Goal: Information Seeking & Learning: Learn about a topic

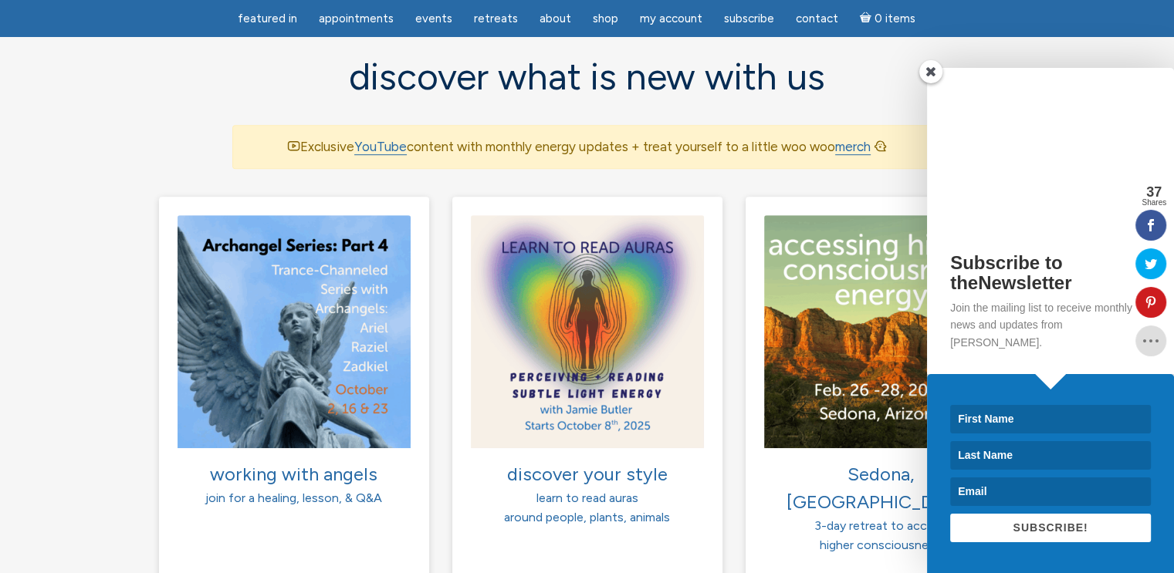
scroll to position [1003, 0]
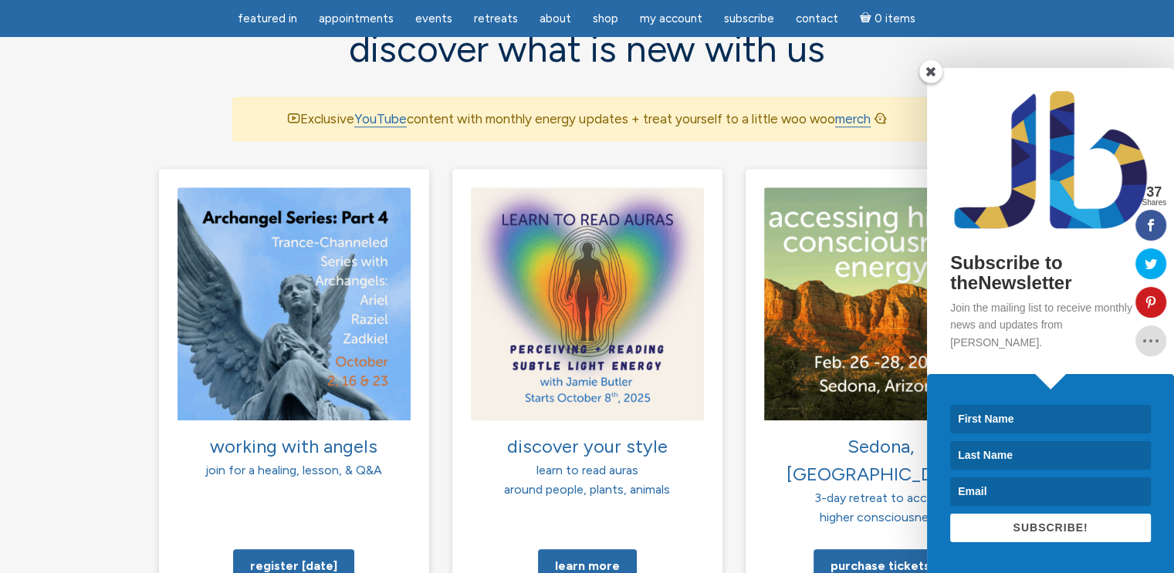
click at [929, 83] on span at bounding box center [930, 71] width 23 height 23
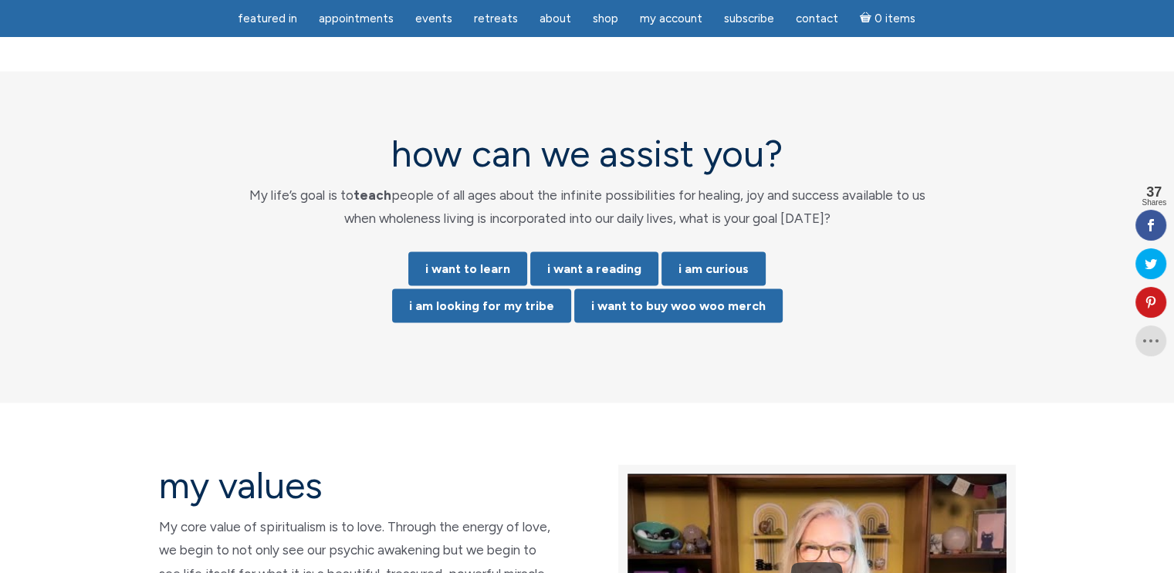
scroll to position [3010, 0]
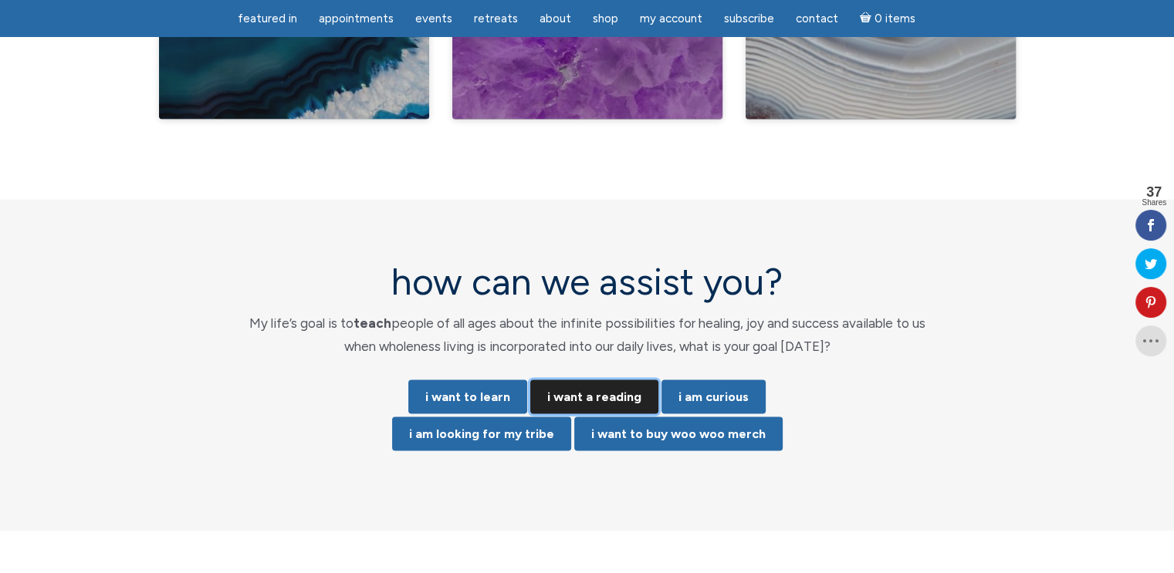
click at [611, 381] on link "i want a reading" at bounding box center [594, 398] width 128 height 34
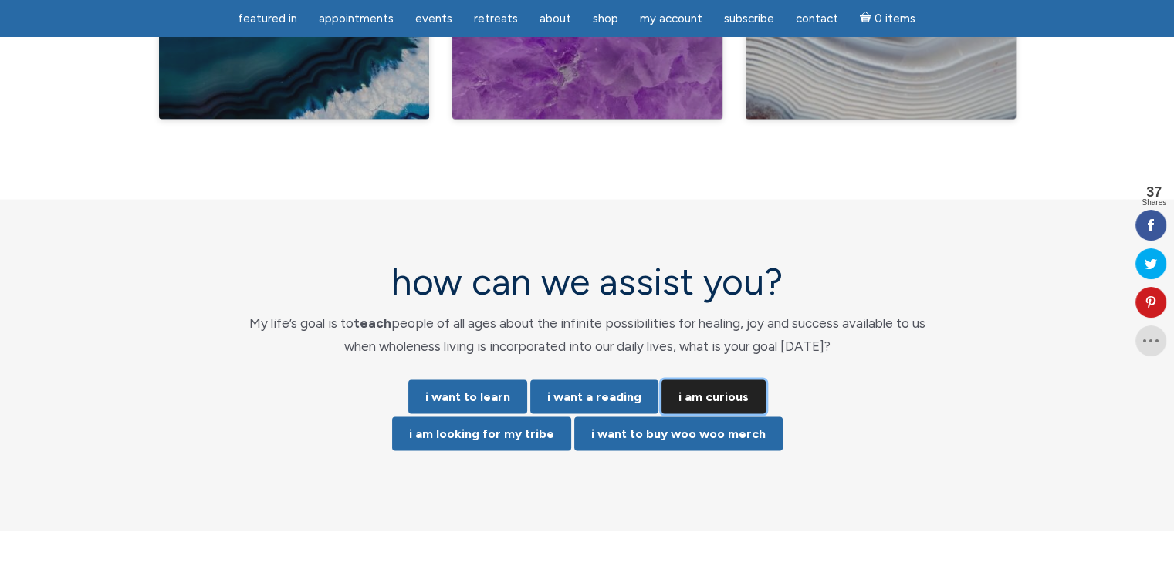
click at [736, 381] on link "i am curious" at bounding box center [713, 398] width 104 height 34
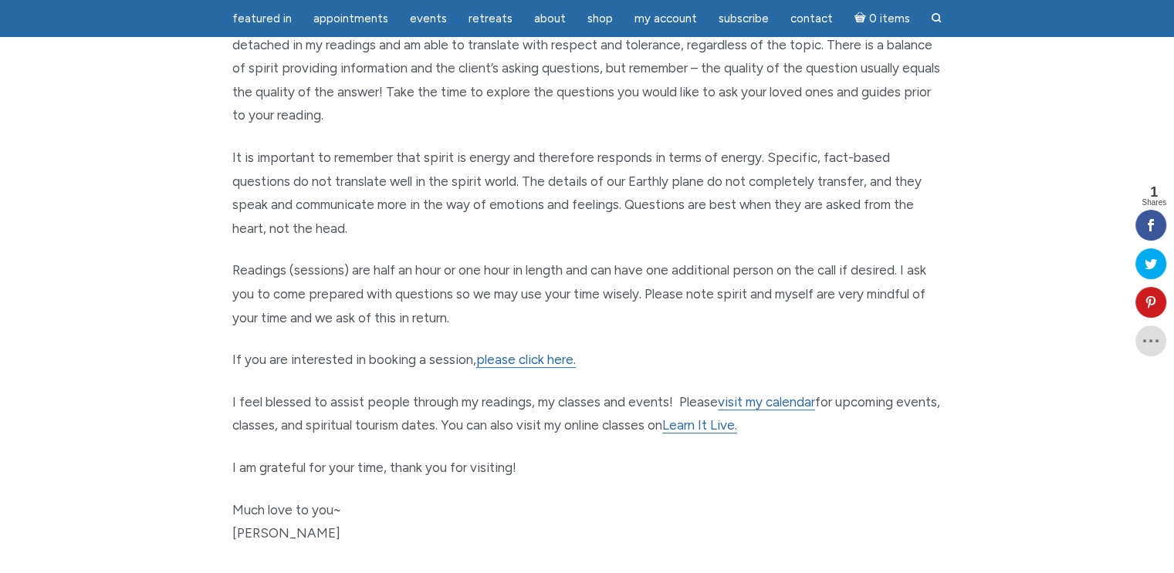
scroll to position [695, 0]
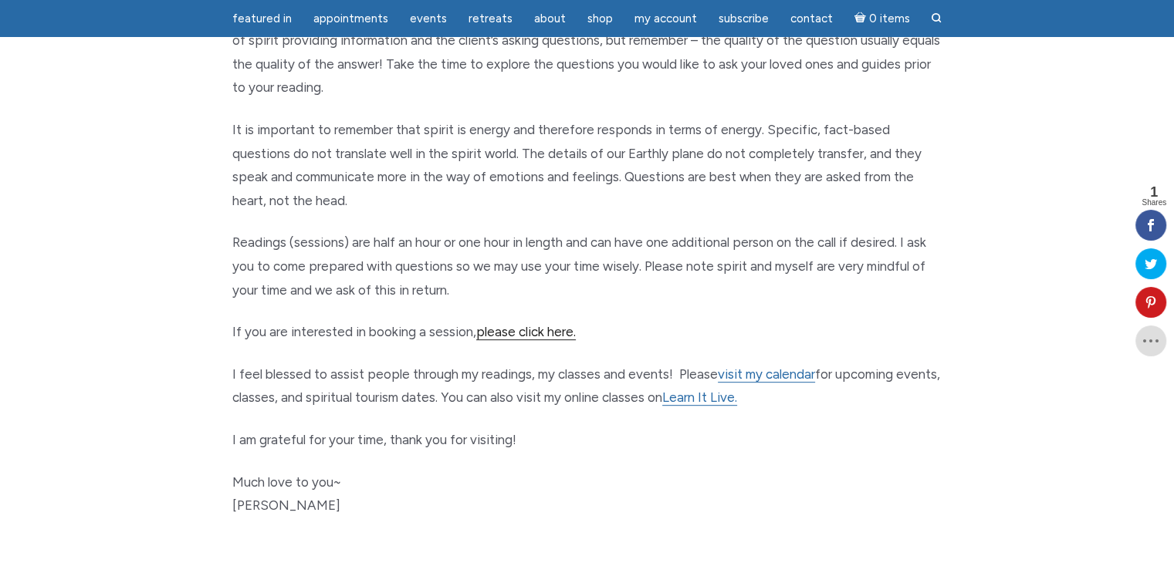
click at [541, 333] on link "please click here." at bounding box center [526, 332] width 100 height 16
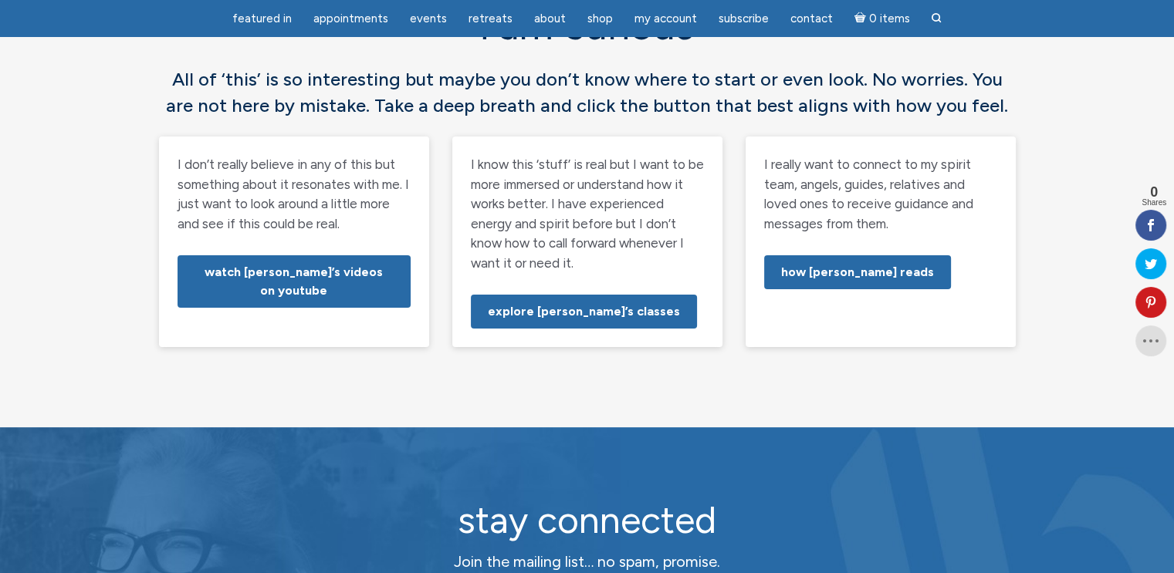
scroll to position [154, 0]
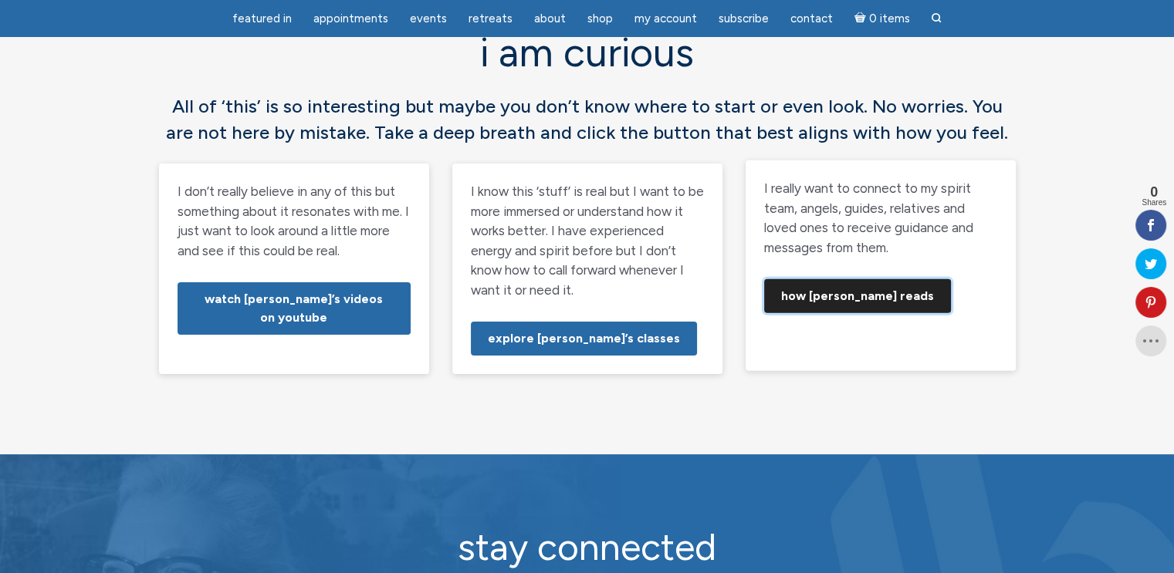
click at [851, 293] on link "how Jamie reads" at bounding box center [857, 296] width 187 height 34
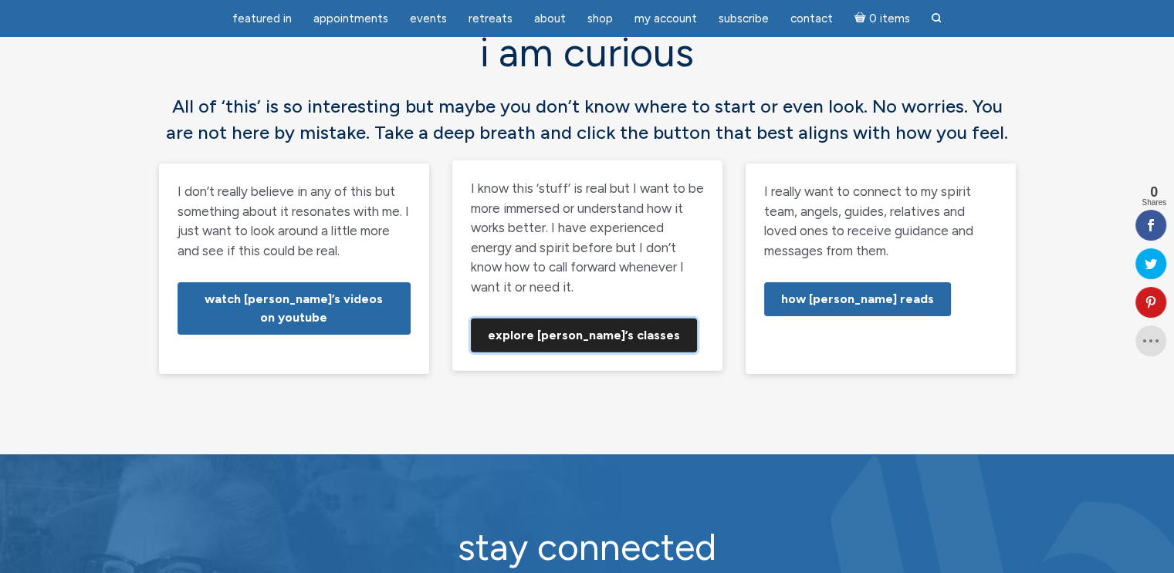
click at [602, 333] on link "explore Jamie’s classes" at bounding box center [584, 336] width 226 height 34
